Goal: Information Seeking & Learning: Understand process/instructions

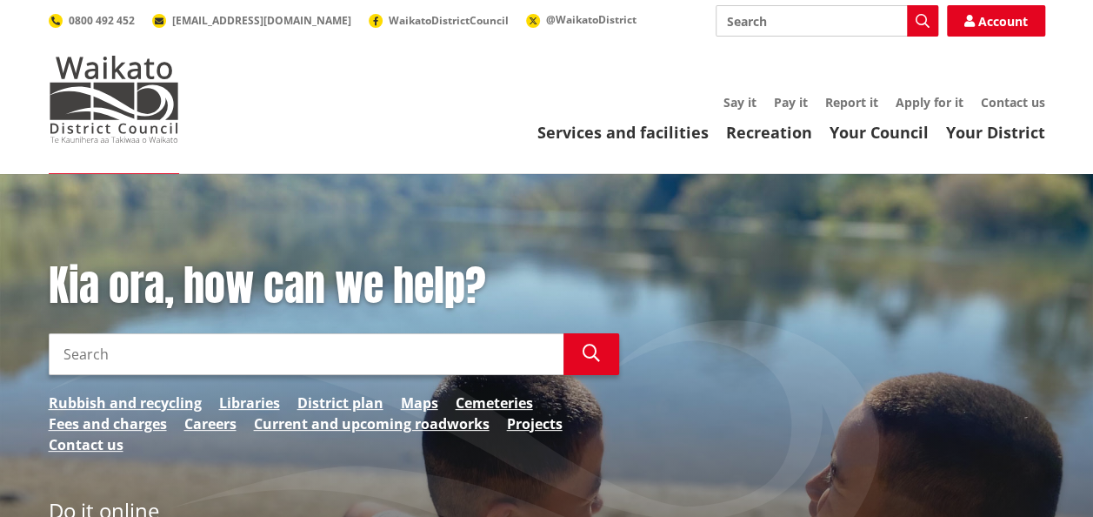
click at [757, 23] on input "Search" at bounding box center [827, 20] width 223 height 31
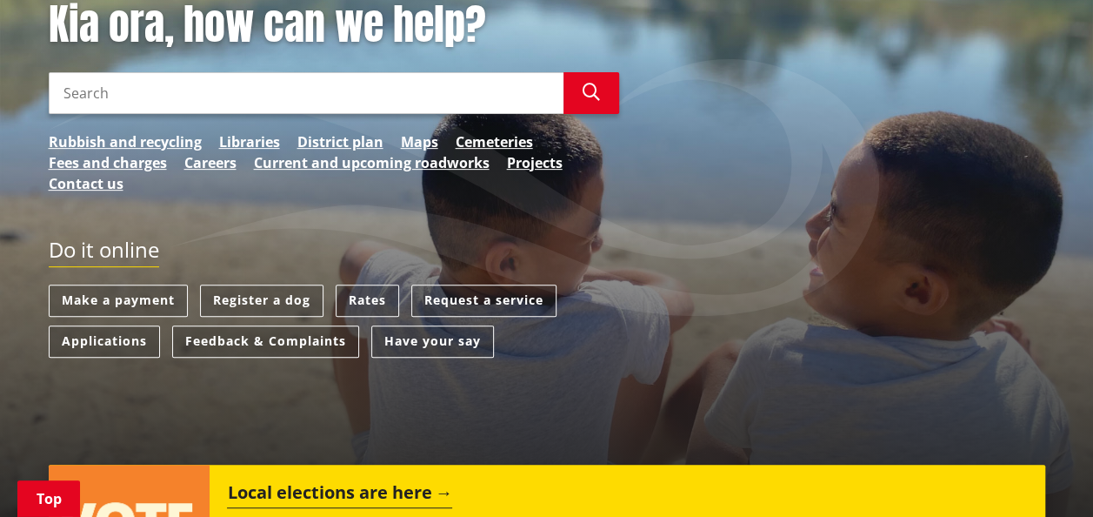
type input "how to read water meater"
click at [136, 302] on link "Make a payment" at bounding box center [118, 300] width 139 height 32
click at [89, 298] on link "Make a payment" at bounding box center [118, 300] width 139 height 32
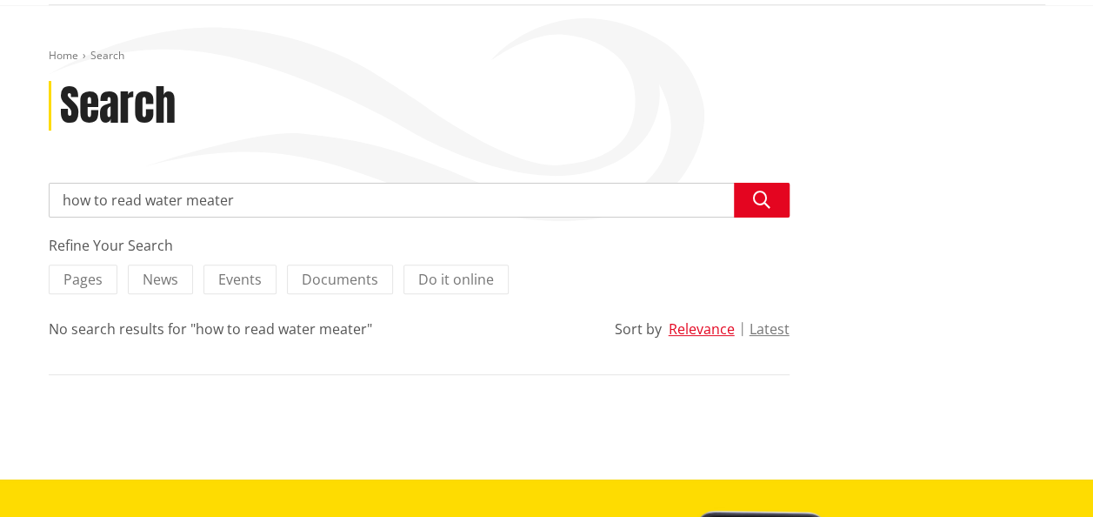
scroll to position [174, 0]
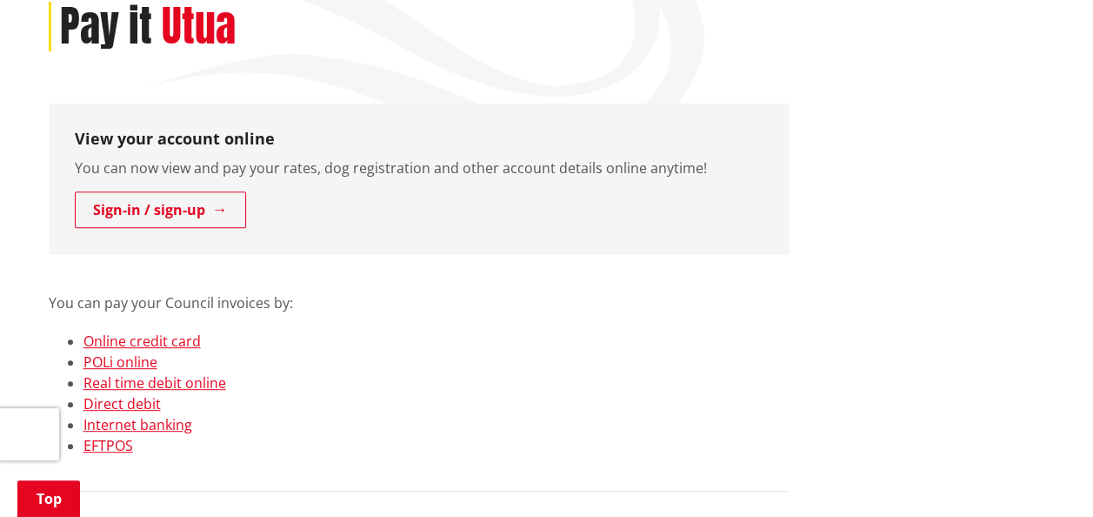
scroll to position [261, 0]
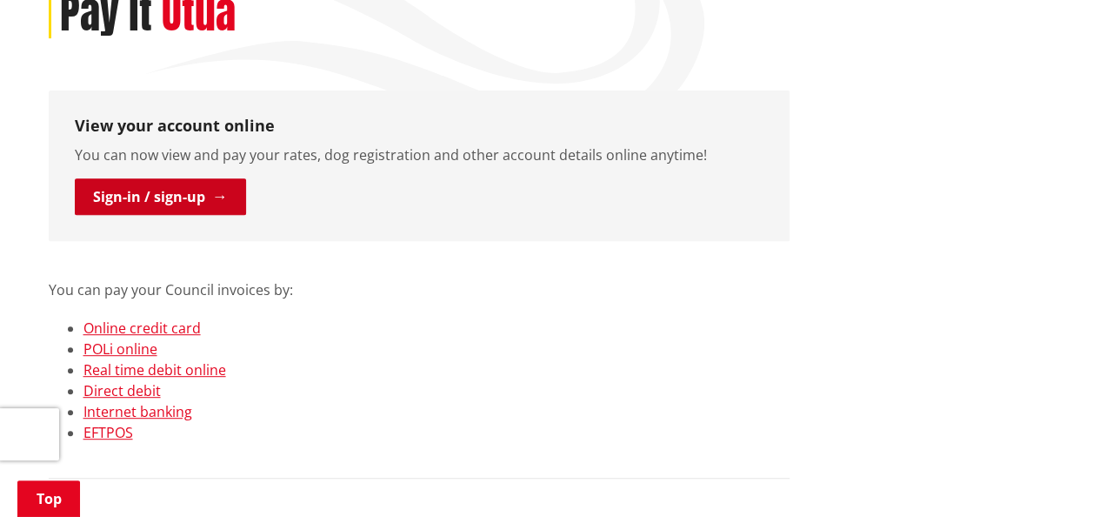
click at [177, 201] on link "Sign-in / sign-up" at bounding box center [160, 196] width 171 height 37
